Goal: Transaction & Acquisition: Purchase product/service

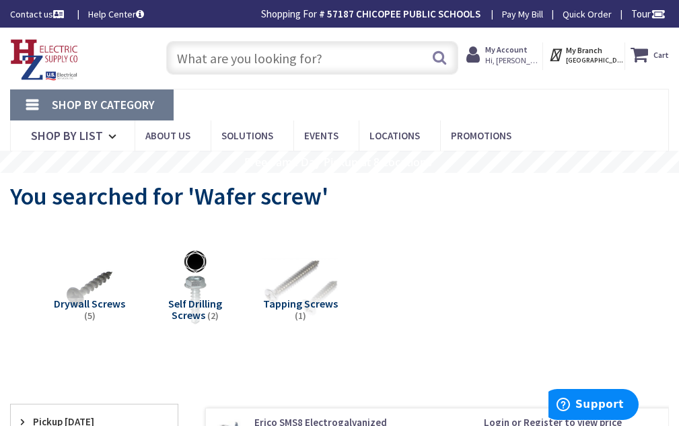
click at [254, 53] on input "text" at bounding box center [312, 58] width 292 height 34
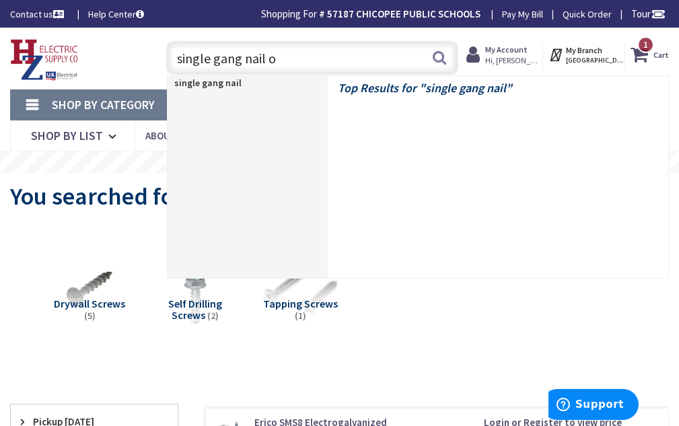
type input "single gang nail on"
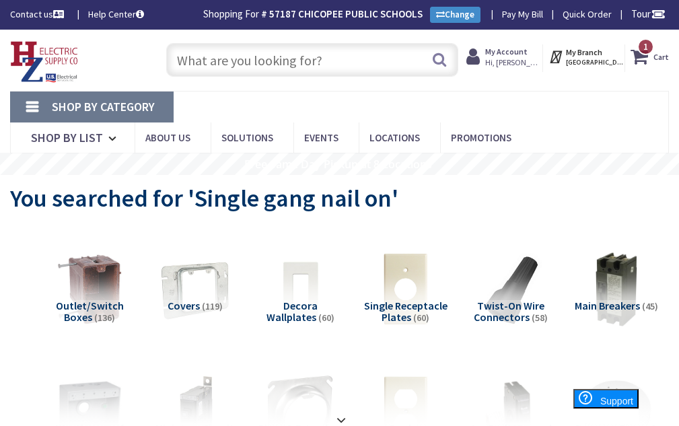
click at [236, 70] on input "text" at bounding box center [312, 60] width 292 height 34
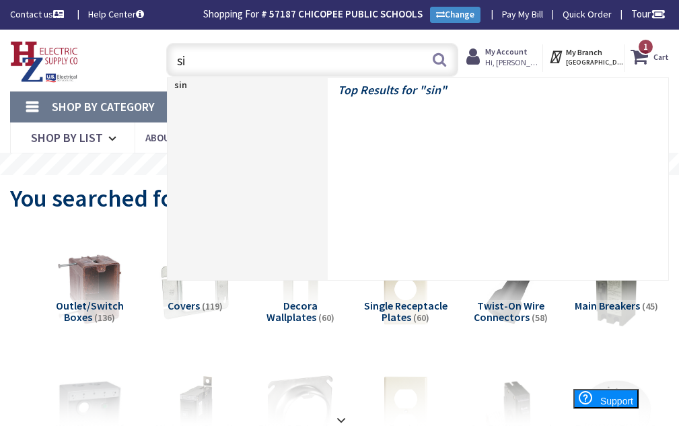
type input "s"
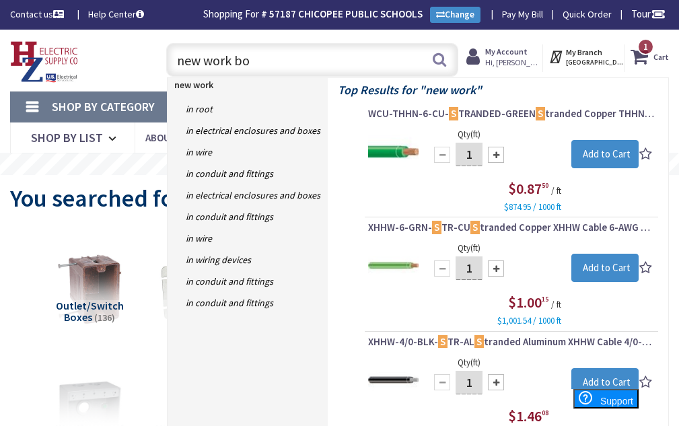
type input "new work box"
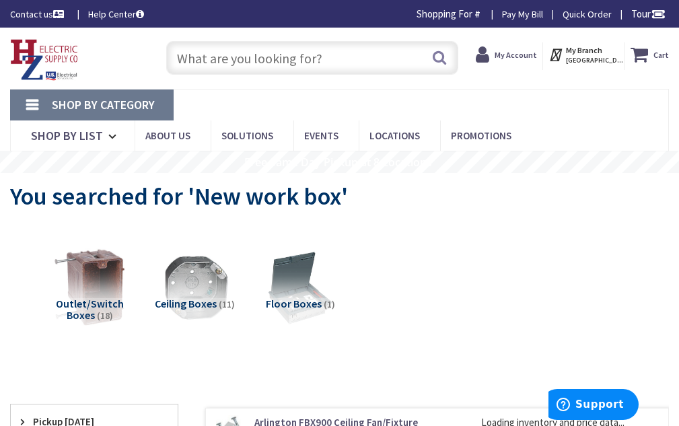
click at [102, 279] on img at bounding box center [89, 287] width 83 height 83
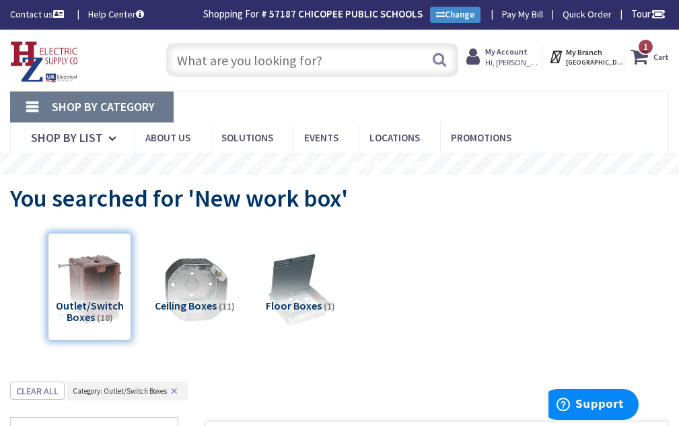
click at [225, 61] on input "text" at bounding box center [312, 60] width 292 height 34
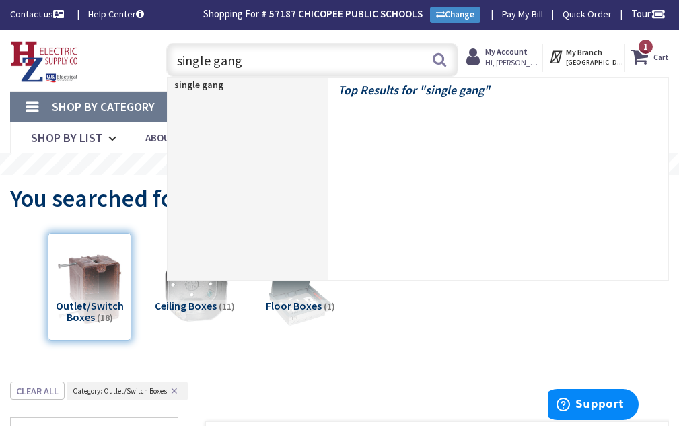
type input "single gang"
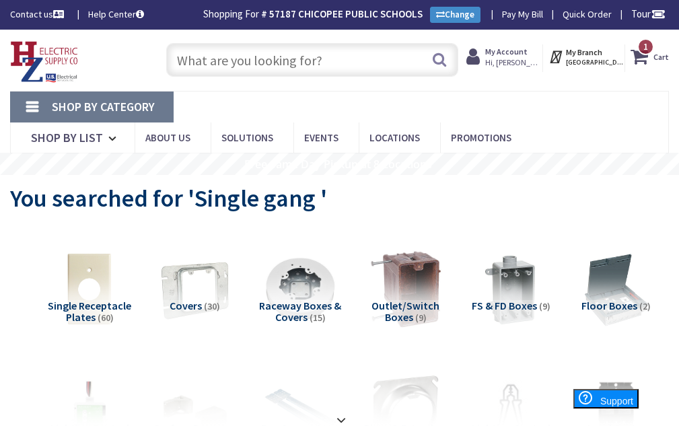
click at [414, 267] on img at bounding box center [405, 289] width 83 height 83
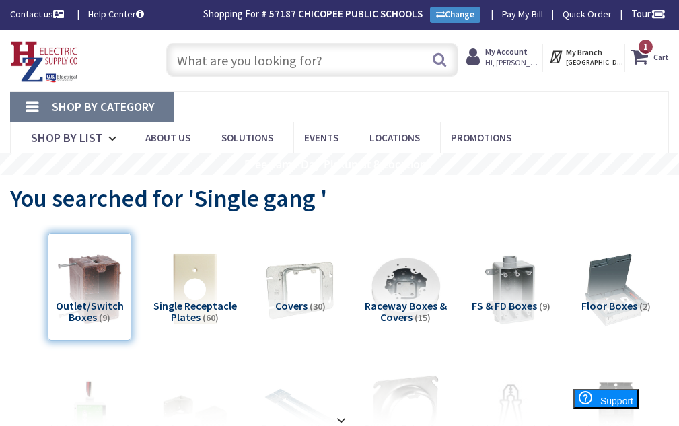
click at [231, 62] on input "text" at bounding box center [312, 60] width 292 height 34
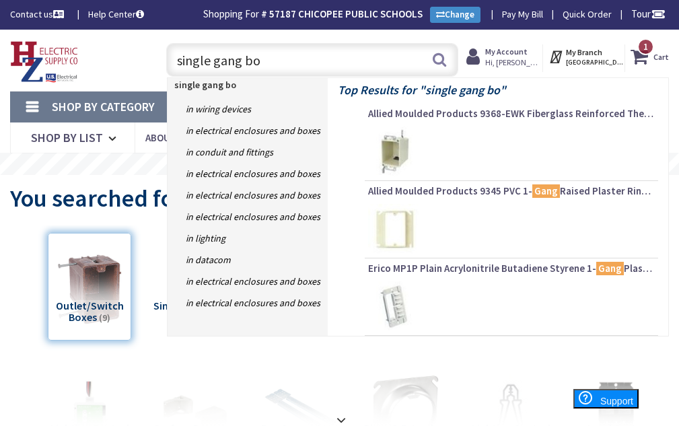
type input "single gang box"
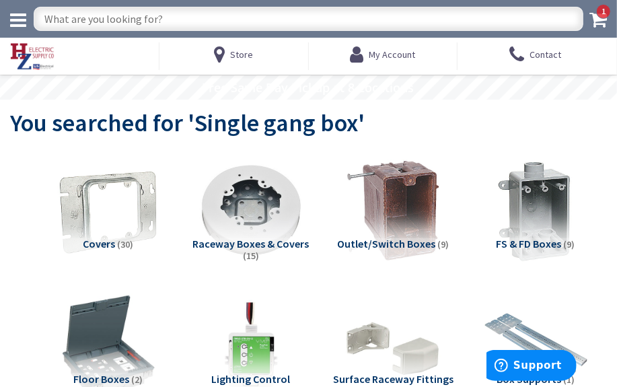
click at [100, 20] on input "text" at bounding box center [309, 19] width 550 height 24
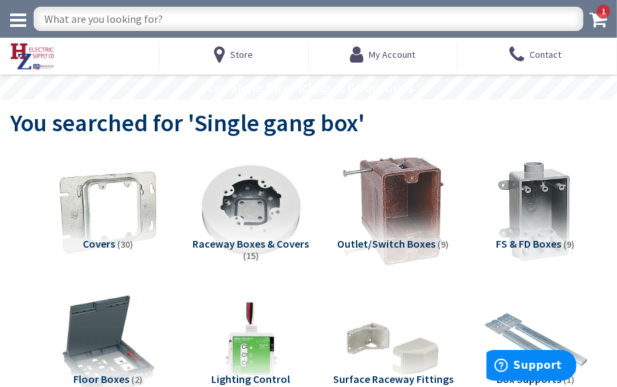
click at [383, 164] on img at bounding box center [393, 211] width 120 height 120
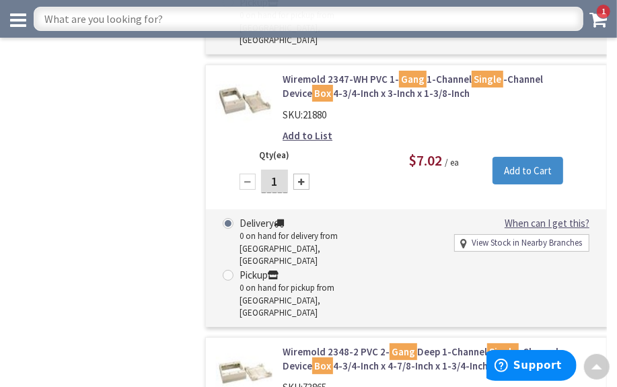
scroll to position [1946, 0]
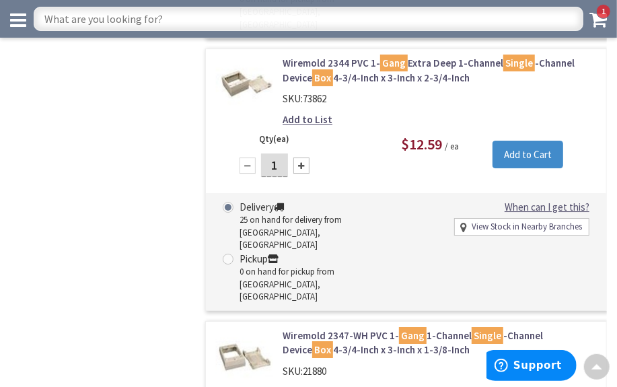
click at [153, 15] on input "text" at bounding box center [309, 19] width 550 height 24
type input "plastic bo"
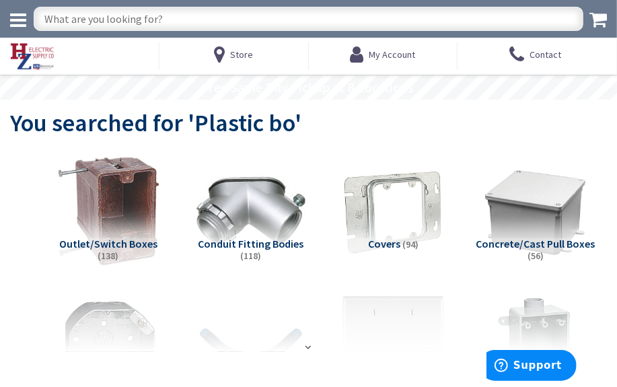
click at [137, 209] on img at bounding box center [108, 211] width 120 height 120
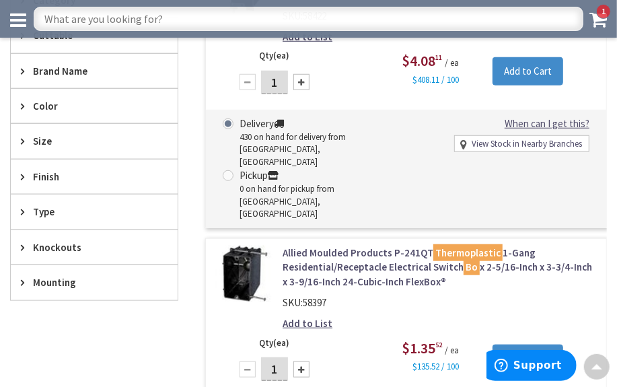
scroll to position [501, 0]
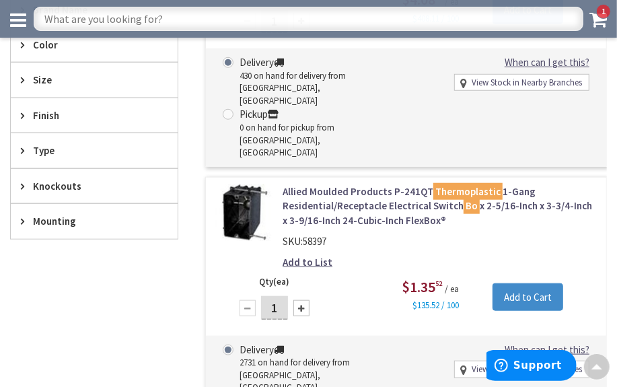
click at [230, 184] on img at bounding box center [244, 212] width 57 height 57
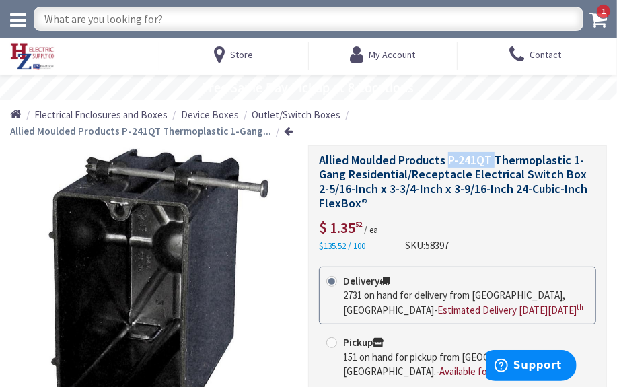
drag, startPoint x: 448, startPoint y: 155, endPoint x: 497, endPoint y: 162, distance: 49.5
click at [497, 162] on span "Allied Moulded Products P-241QT Thermoplastic 1-Gang Residential/Receptacle Ele…" at bounding box center [453, 181] width 269 height 59
copy span "P-241QT"
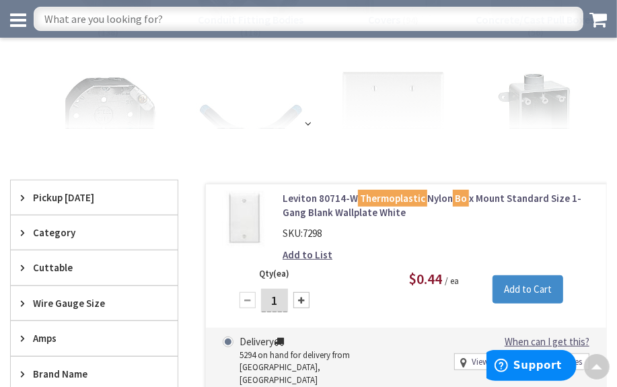
scroll to position [135, 0]
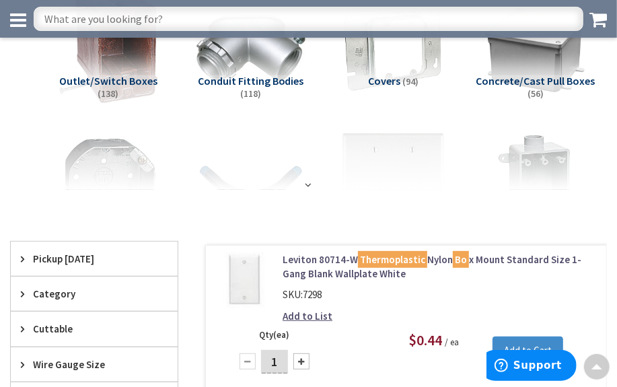
click at [104, 61] on img at bounding box center [108, 48] width 120 height 120
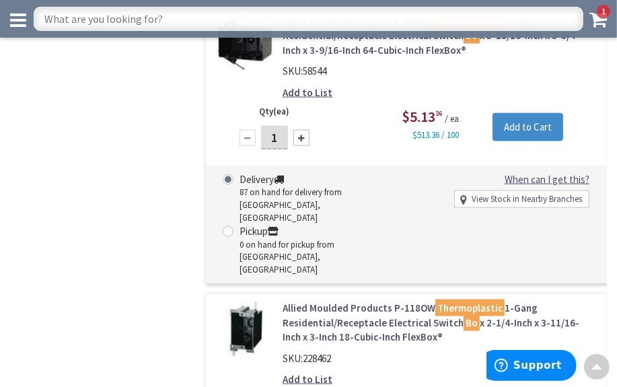
scroll to position [2553, 0]
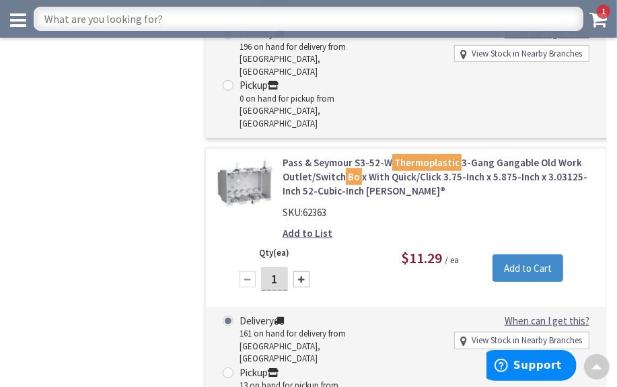
click at [110, 16] on input "text" at bounding box center [309, 19] width 550 height 24
type input "tsgb24"
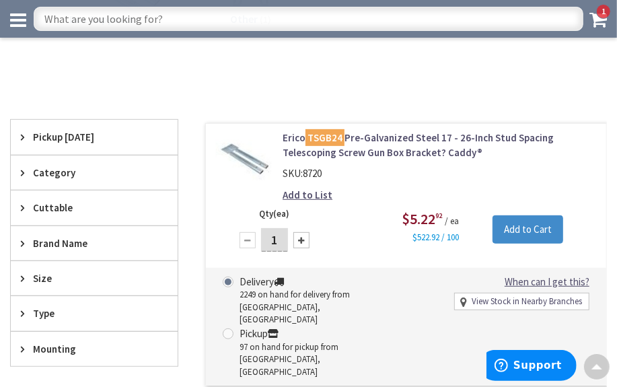
scroll to position [244, 0]
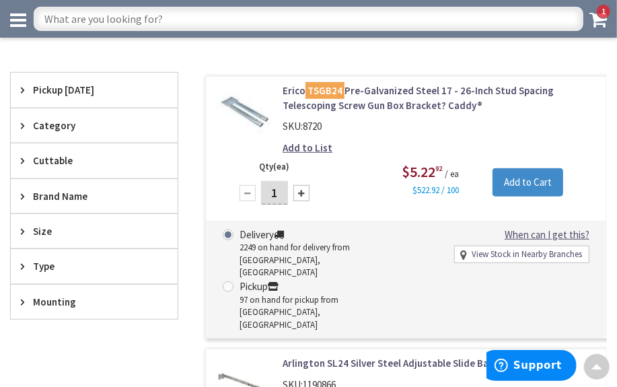
click at [302, 193] on div at bounding box center [301, 193] width 16 height 16
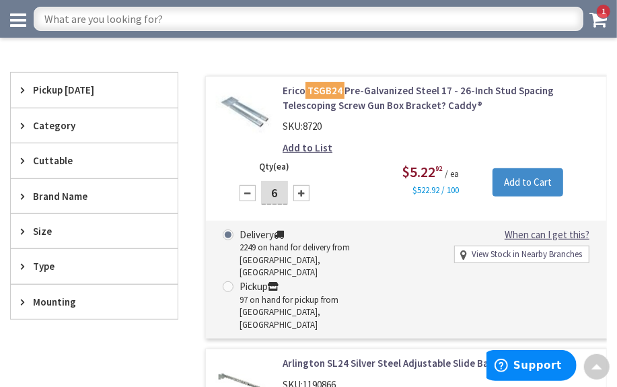
click at [302, 193] on div at bounding box center [301, 193] width 16 height 16
type input "10"
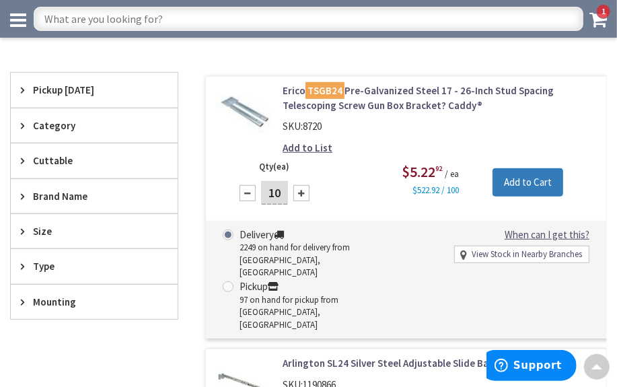
click at [524, 168] on input "Add to Cart" at bounding box center [528, 182] width 71 height 28
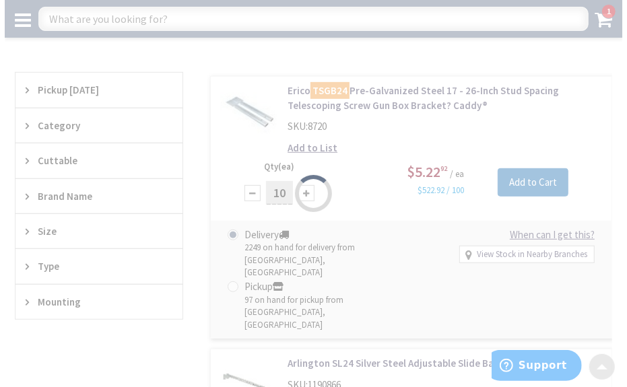
scroll to position [246, 0]
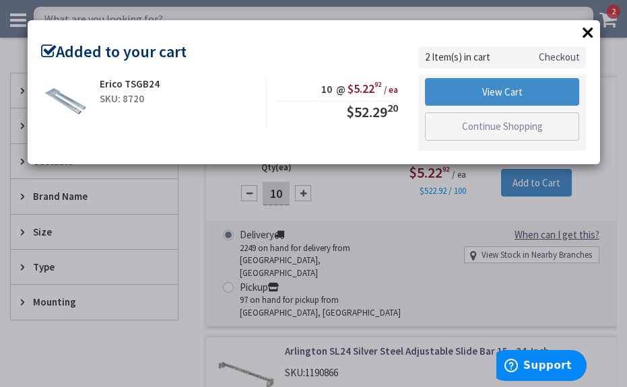
click at [587, 32] on button "×" at bounding box center [587, 32] width 20 height 20
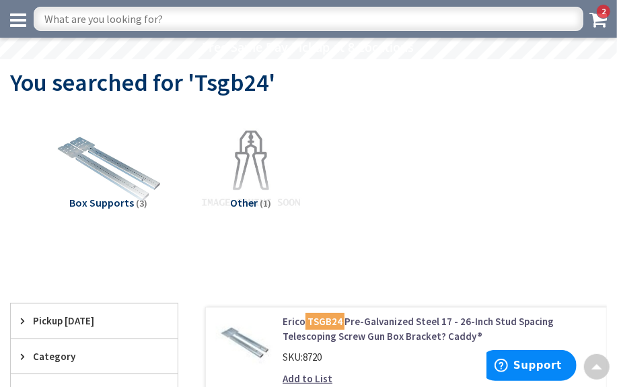
scroll to position [0, 0]
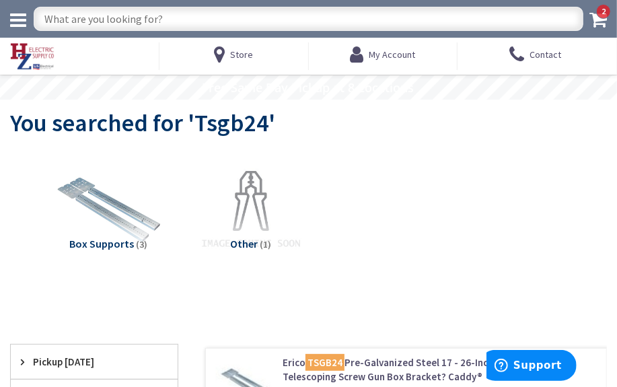
click at [137, 21] on input "text" at bounding box center [309, 19] width 550 height 24
type input "24" stud bracket"
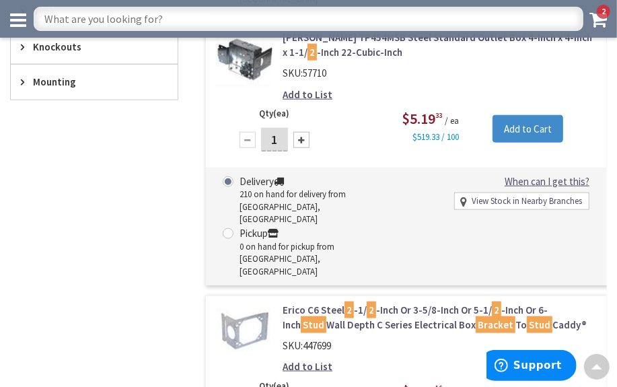
scroll to position [306, 0]
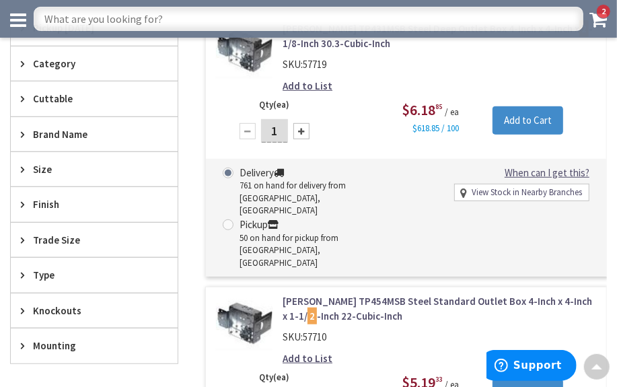
click at [134, 18] on input "text" at bounding box center [309, 19] width 550 height 24
type input "round light box"
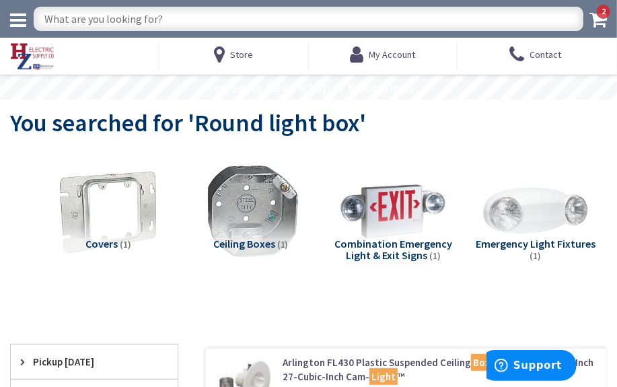
click at [189, 18] on input "text" at bounding box center [309, 19] width 550 height 24
type input "round plastic box on bracket"
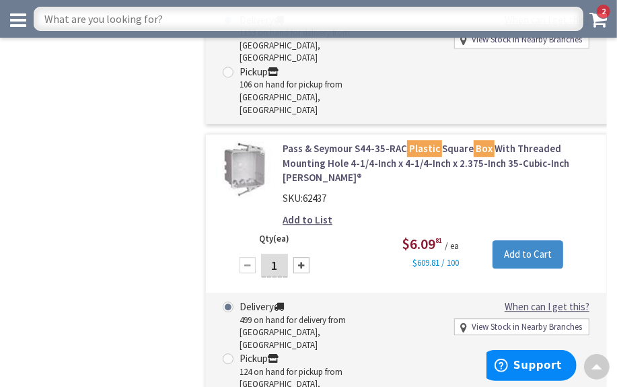
scroll to position [5750, 0]
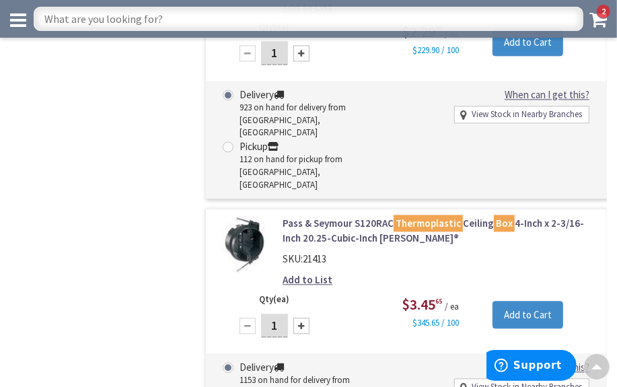
click at [161, 16] on input "text" at bounding box center [309, 19] width 550 height 24
type input "ceiling box"
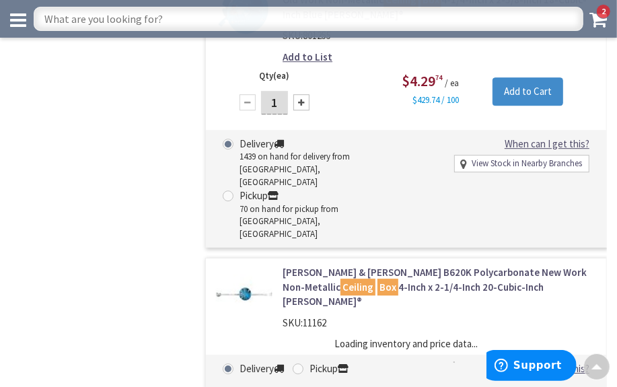
scroll to position [1769, 0]
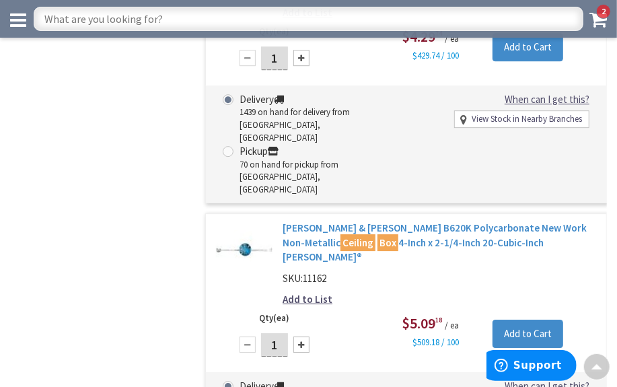
click at [396, 221] on link "Thomas & Betts B620K Polycarbonate New Work Non-Metallic Ceiling Box 4-Inch x 2…" at bounding box center [440, 242] width 314 height 43
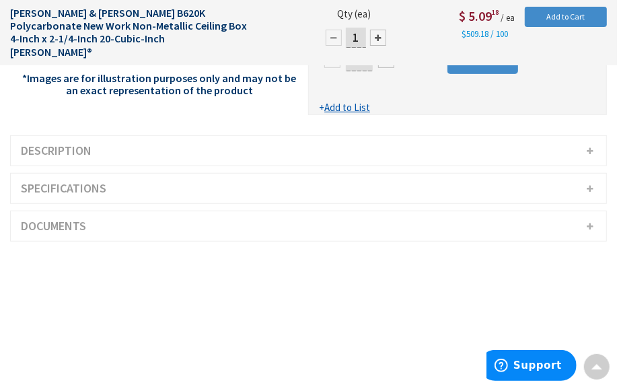
scroll to position [306, 0]
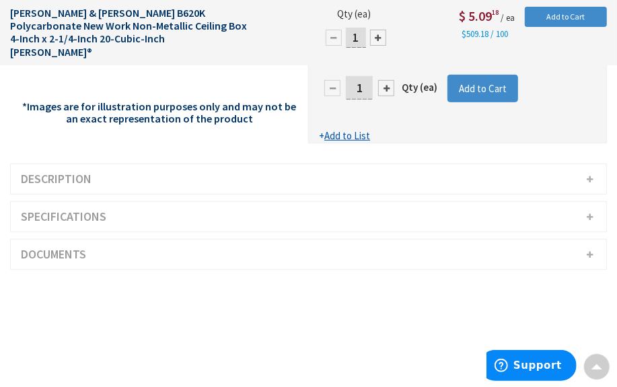
click at [127, 164] on h3 "Description" at bounding box center [309, 179] width 596 height 30
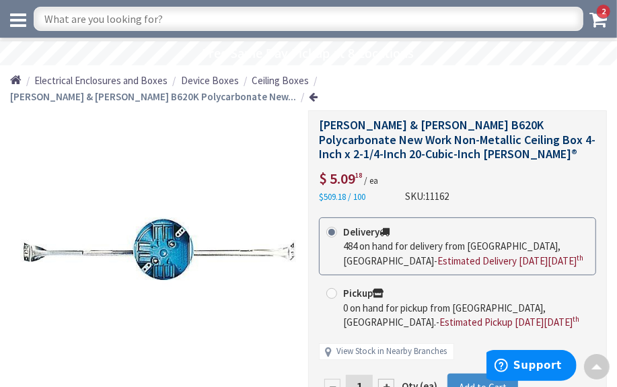
scroll to position [0, 0]
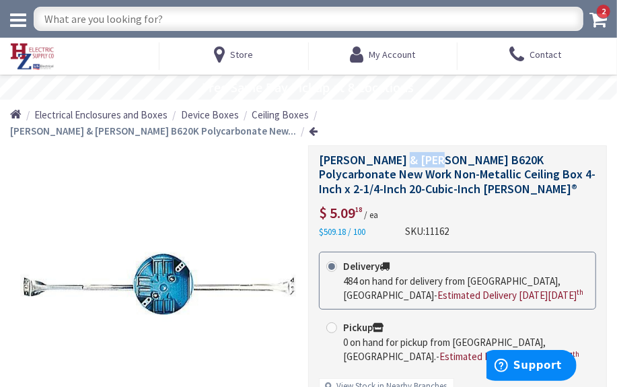
drag, startPoint x: 401, startPoint y: 143, endPoint x: 437, endPoint y: 147, distance: 35.8
click at [437, 152] on span "Thomas & Betts B620K Polycarbonate New Work Non-Metallic Ceiling Box 4-Inch x 2…" at bounding box center [457, 174] width 277 height 44
copy span "B620K"
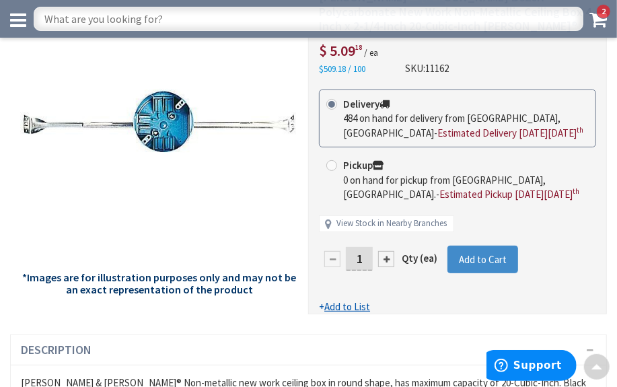
scroll to position [122, 0]
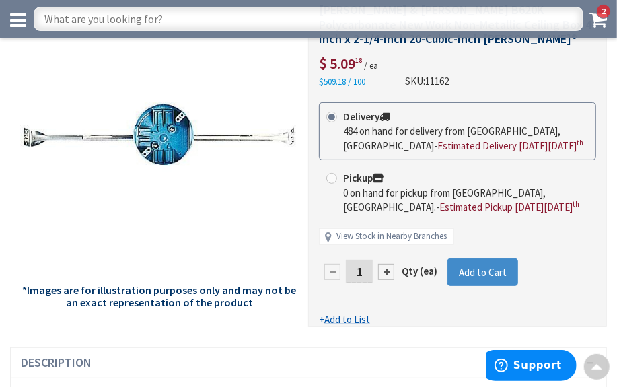
click at [386, 264] on div at bounding box center [386, 272] width 16 height 16
click at [0, 0] on div at bounding box center [0, 0] width 0 height 0
click at [386, 256] on div at bounding box center [457, 161] width 297 height 330
click at [386, 264] on div at bounding box center [386, 272] width 16 height 16
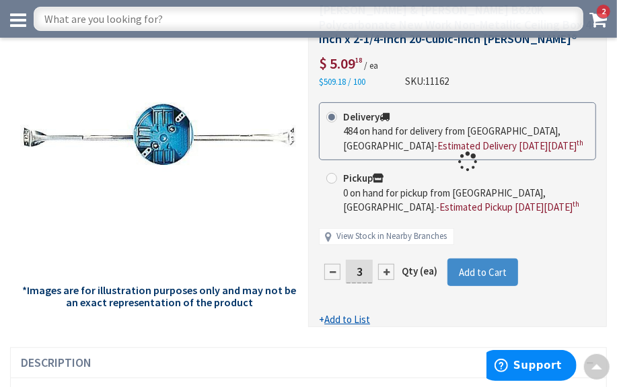
click at [386, 256] on div at bounding box center [457, 161] width 297 height 330
click at [386, 256] on form "This product is Discontinued Delivery 484 on hand for delivery from Middletown,…" at bounding box center [457, 214] width 277 height 225
click at [386, 264] on div at bounding box center [386, 272] width 16 height 16
click at [386, 256] on div at bounding box center [457, 161] width 297 height 330
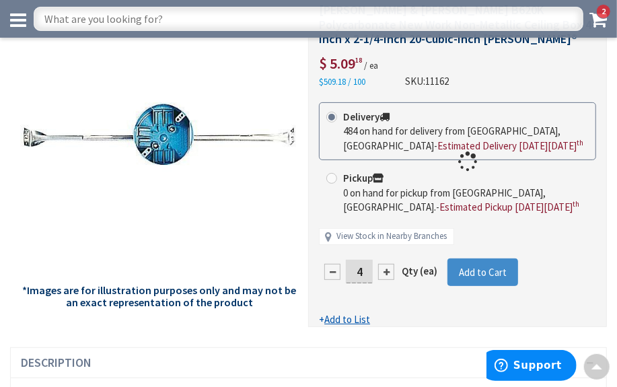
click at [386, 256] on div at bounding box center [457, 161] width 297 height 330
click at [386, 264] on div at bounding box center [386, 272] width 16 height 16
click at [386, 256] on div at bounding box center [457, 161] width 297 height 330
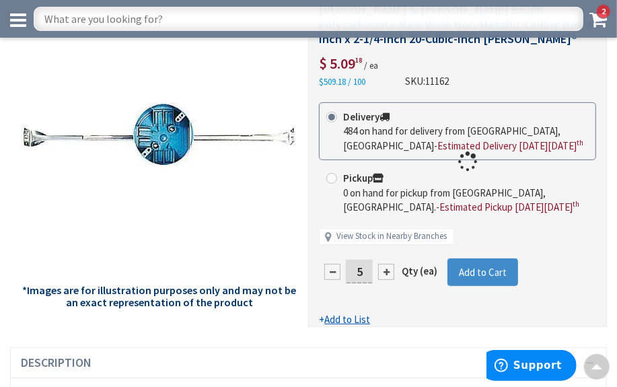
click at [386, 256] on form "This product is Discontinued Delivery 484 on hand for delivery from Middletown,…" at bounding box center [457, 214] width 277 height 225
click at [386, 264] on div at bounding box center [386, 272] width 16 height 16
click at [386, 256] on div at bounding box center [457, 161] width 297 height 330
click at [386, 256] on form "This product is Discontinued Delivery 484 on hand for delivery from Middletown,…" at bounding box center [457, 214] width 277 height 225
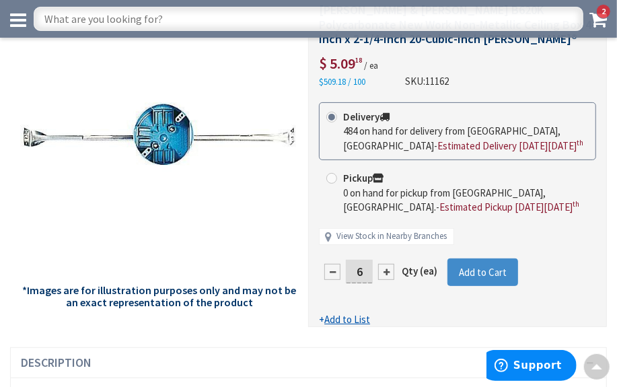
click at [386, 264] on div at bounding box center [386, 272] width 16 height 16
click at [386, 256] on div at bounding box center [457, 161] width 297 height 330
click at [386, 264] on div at bounding box center [386, 272] width 16 height 16
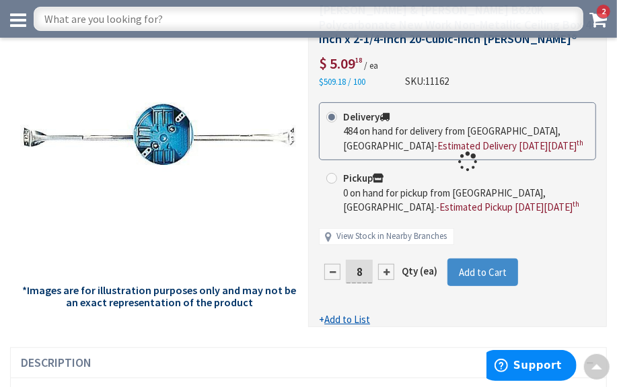
click at [386, 256] on div at bounding box center [457, 161] width 297 height 330
click at [386, 256] on form "This product is Discontinued Delivery 484 on hand for delivery from Middletown,…" at bounding box center [457, 214] width 277 height 225
click at [386, 264] on div at bounding box center [386, 272] width 16 height 16
click at [386, 256] on div at bounding box center [457, 161] width 297 height 330
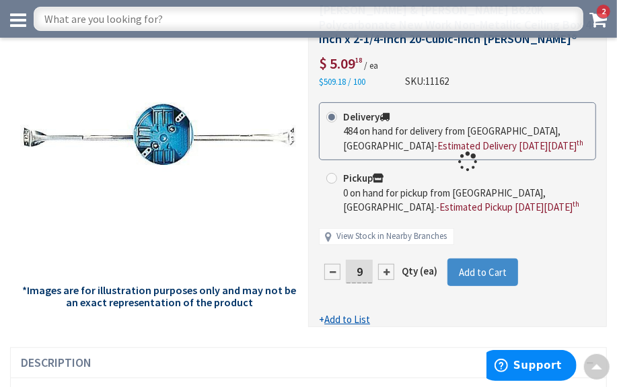
click at [386, 256] on div at bounding box center [457, 161] width 297 height 330
click at [386, 264] on div at bounding box center [386, 272] width 16 height 16
click at [0, 0] on div at bounding box center [0, 0] width 0 height 0
click at [386, 256] on div at bounding box center [457, 161] width 297 height 330
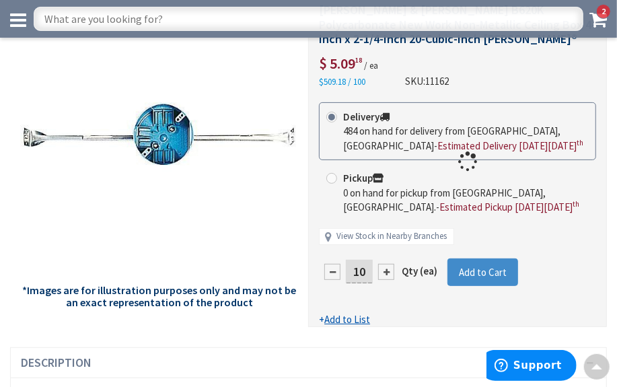
click at [386, 256] on div at bounding box center [457, 161] width 297 height 330
click at [386, 264] on div at bounding box center [386, 272] width 16 height 16
click at [386, 256] on div at bounding box center [457, 161] width 297 height 330
click at [386, 264] on div at bounding box center [386, 272] width 16 height 16
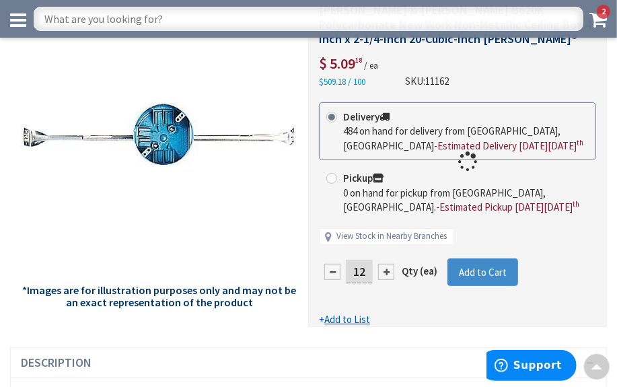
click at [386, 256] on div at bounding box center [457, 161] width 297 height 330
click at [365, 260] on input "12" at bounding box center [359, 272] width 27 height 24
type input "20"
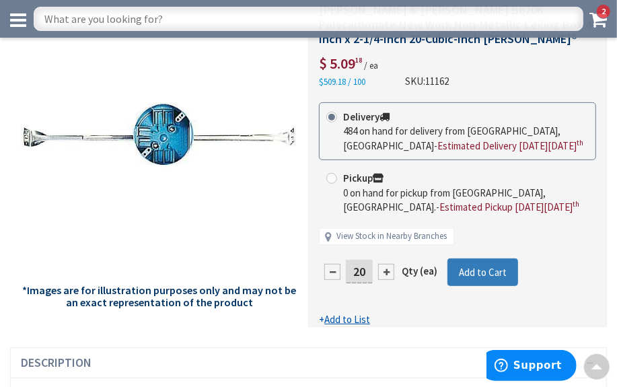
click at [470, 256] on form "This product is Discontinued Delivery 484 on hand for delivery from Middletown,…" at bounding box center [457, 214] width 277 height 225
click at [600, 18] on span "2" at bounding box center [603, 11] width 15 height 15
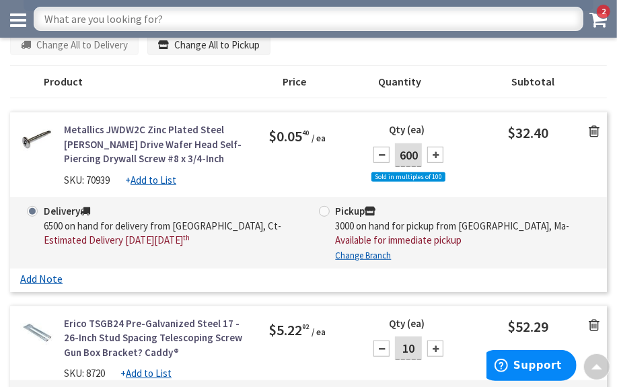
scroll to position [183, 0]
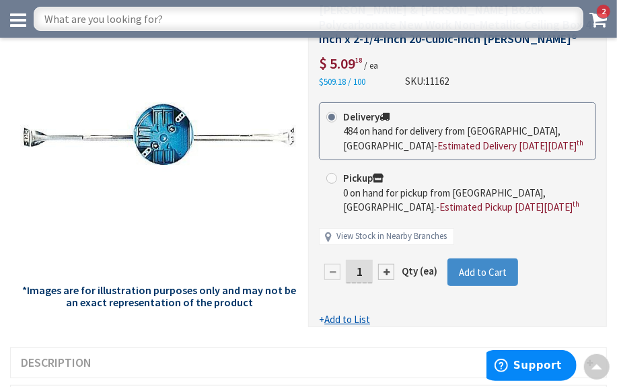
click at [365, 260] on input "1" at bounding box center [359, 272] width 27 height 24
type input "30"
click at [480, 258] on form "This product is Discontinued Delivery 484 on hand for delivery from [GEOGRAPHIC…" at bounding box center [457, 214] width 277 height 225
click at [598, 22] on icon at bounding box center [598, 19] width 17 height 19
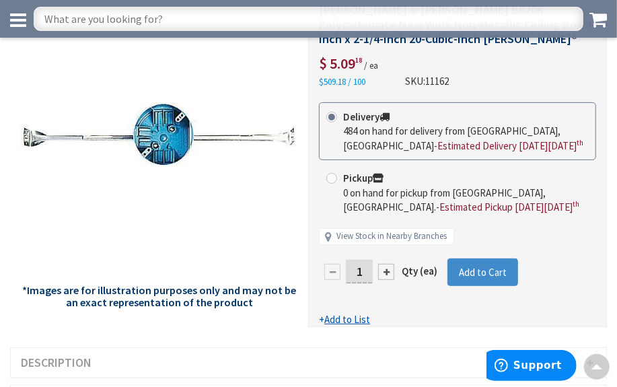
click at [365, 260] on input "1" at bounding box center [359, 272] width 27 height 24
type input "30"
click at [458, 250] on form "This product is Discontinued Delivery 484 on hand for delivery from Middletown,…" at bounding box center [457, 214] width 277 height 225
click at [471, 266] on span "Add to Cart" at bounding box center [483, 272] width 48 height 13
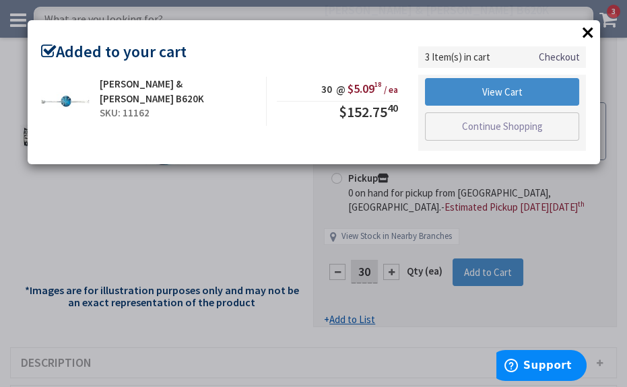
click at [591, 34] on button "×" at bounding box center [587, 32] width 20 height 20
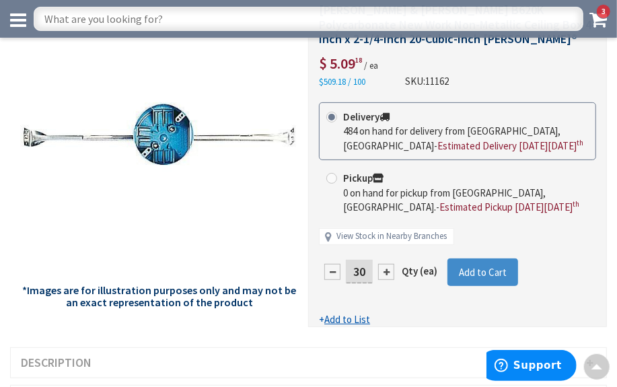
click at [135, 19] on input "text" at bounding box center [309, 19] width 550 height 24
type input "2 service cable"
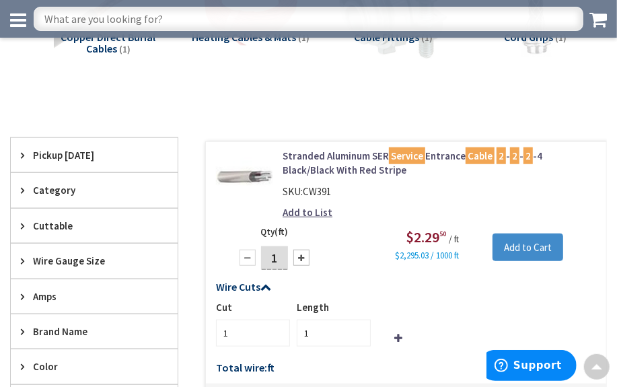
scroll to position [489, 0]
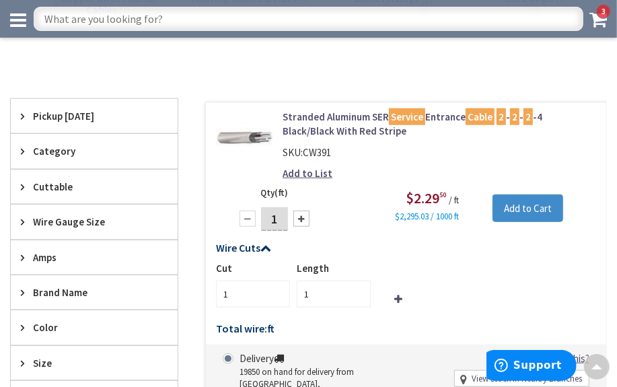
click at [283, 213] on input "1" at bounding box center [274, 219] width 27 height 24
type input "100"
click at [526, 207] on input "Add to Cart" at bounding box center [528, 208] width 71 height 28
type input "100"
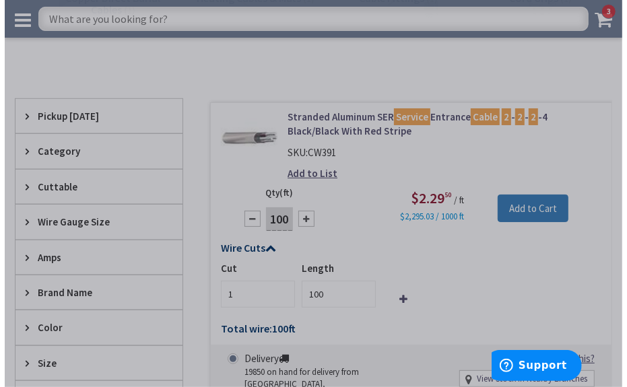
scroll to position [494, 0]
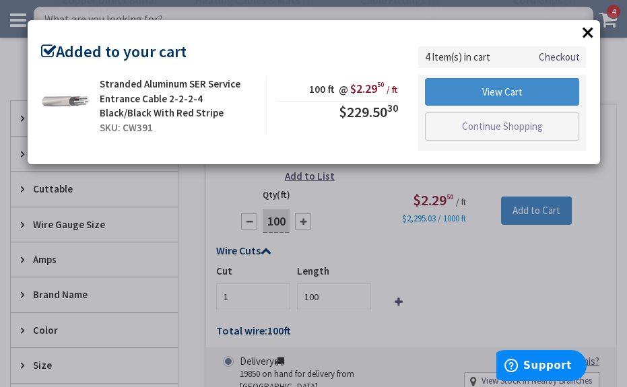
click at [587, 33] on button "×" at bounding box center [587, 32] width 20 height 20
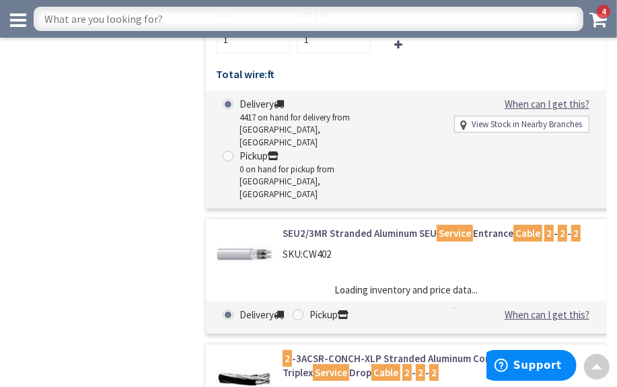
scroll to position [2141, 0]
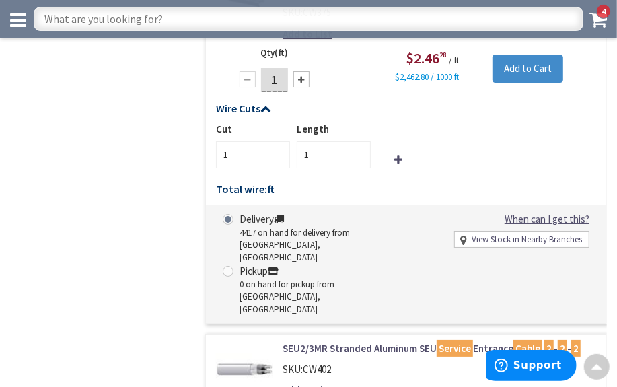
type input "100"
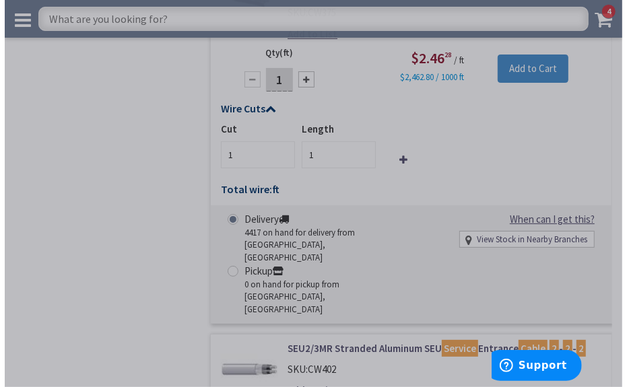
scroll to position [2147, 0]
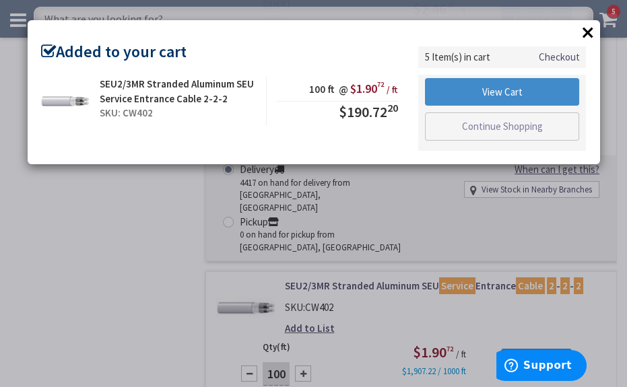
click at [587, 26] on button "×" at bounding box center [587, 32] width 20 height 20
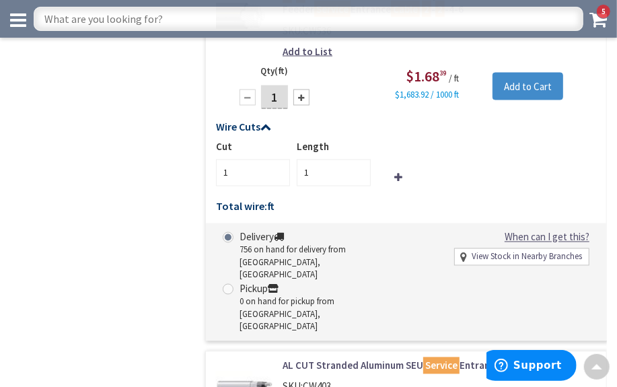
scroll to position [3242, 0]
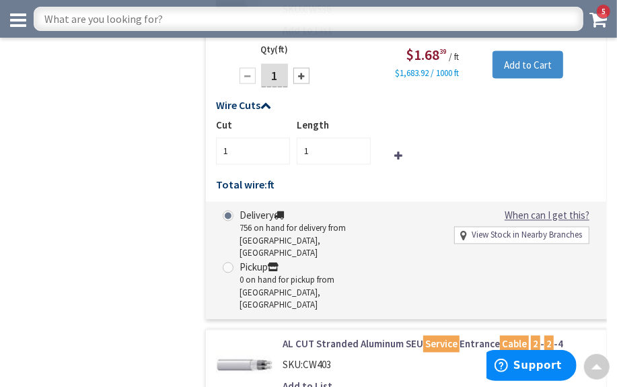
type input "100"
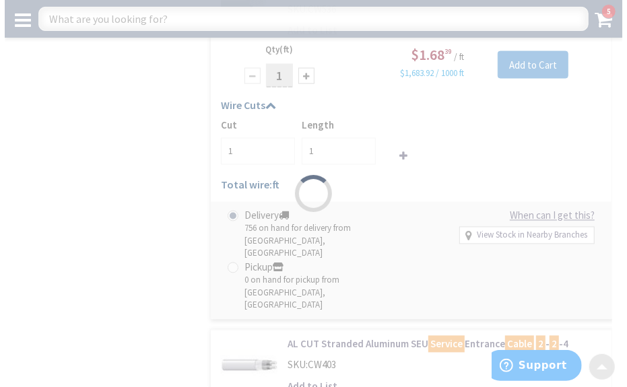
scroll to position [3249, 0]
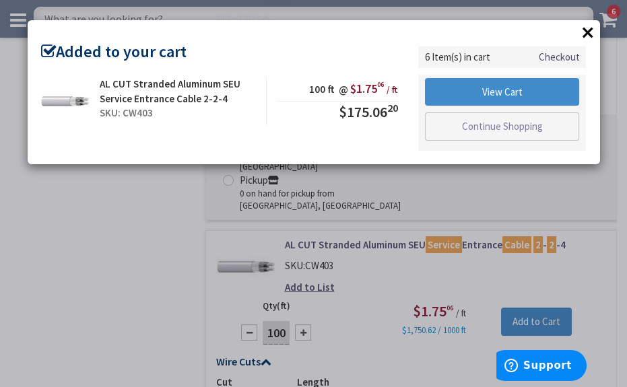
click at [581, 28] on button "×" at bounding box center [587, 32] width 20 height 20
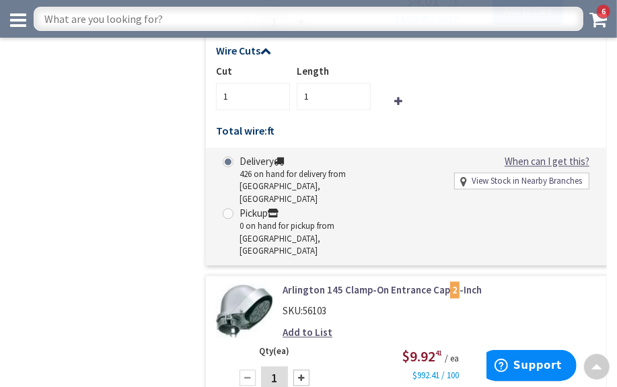
scroll to position [5567, 0]
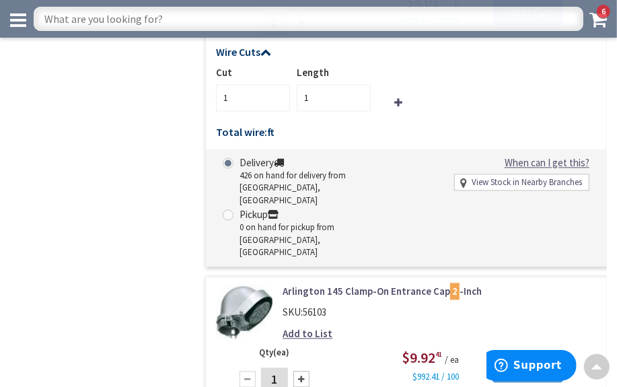
click at [599, 22] on icon at bounding box center [598, 19] width 17 height 19
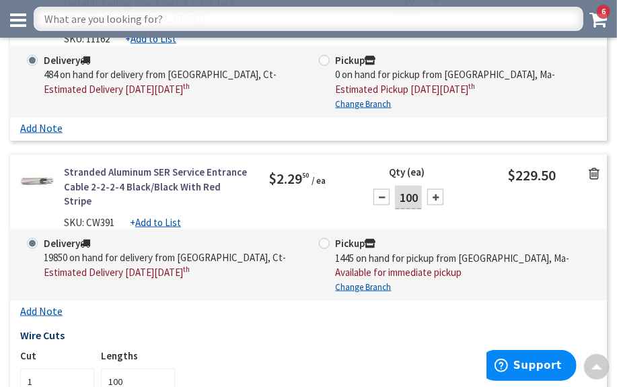
scroll to position [773, 0]
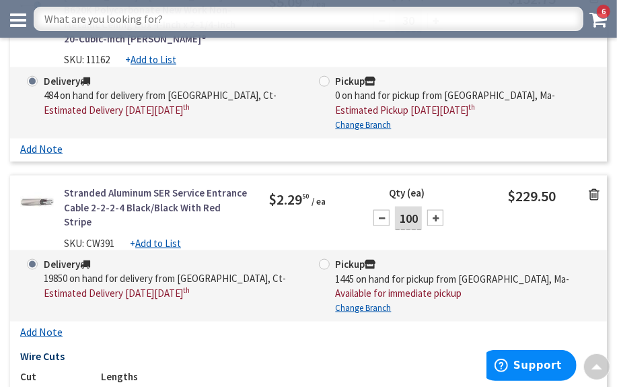
click at [598, 188] on icon at bounding box center [594, 194] width 11 height 13
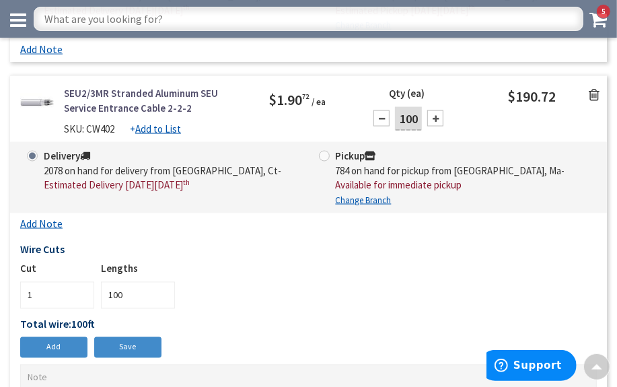
scroll to position [834, 0]
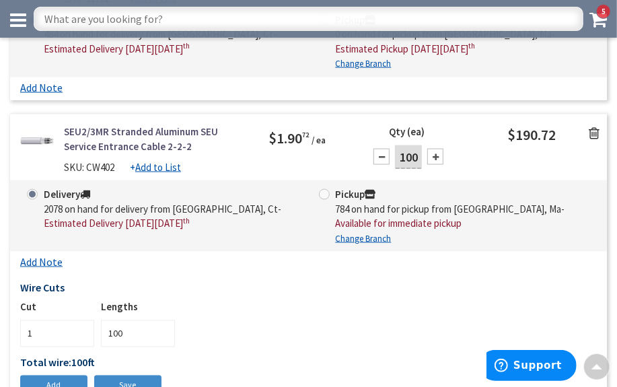
click at [592, 127] on icon at bounding box center [594, 133] width 11 height 13
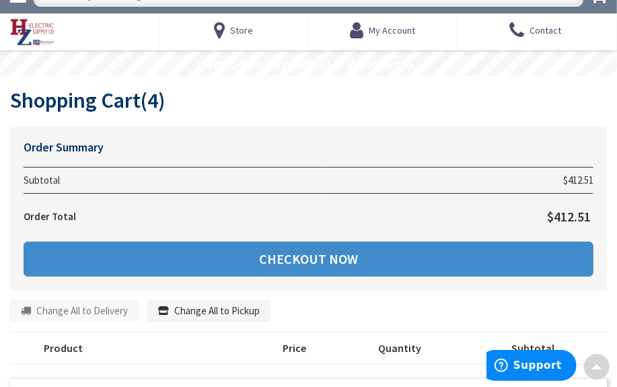
scroll to position [0, 0]
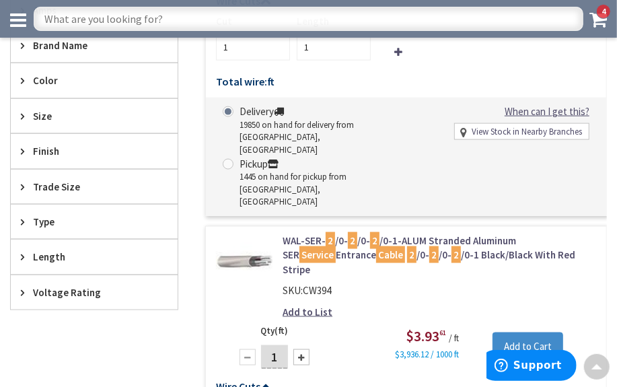
scroll to position [734, 0]
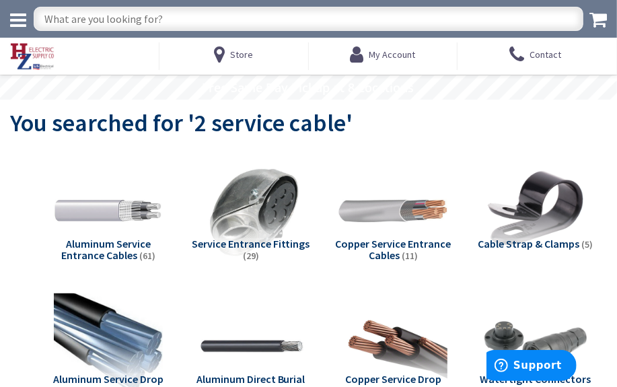
click at [600, 19] on icon at bounding box center [598, 19] width 17 height 19
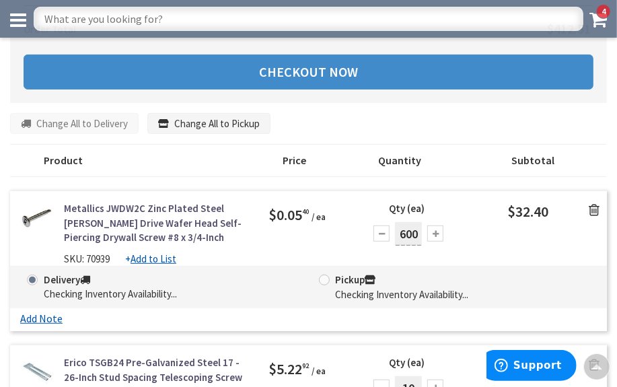
scroll to position [183, 0]
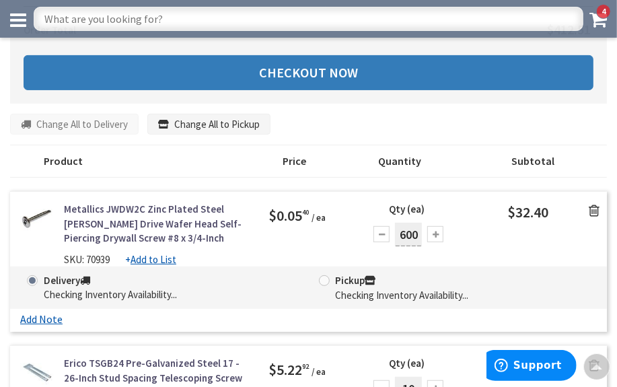
click at [328, 68] on link "Checkout Now" at bounding box center [309, 72] width 570 height 35
